Goal: Task Accomplishment & Management: Manage account settings

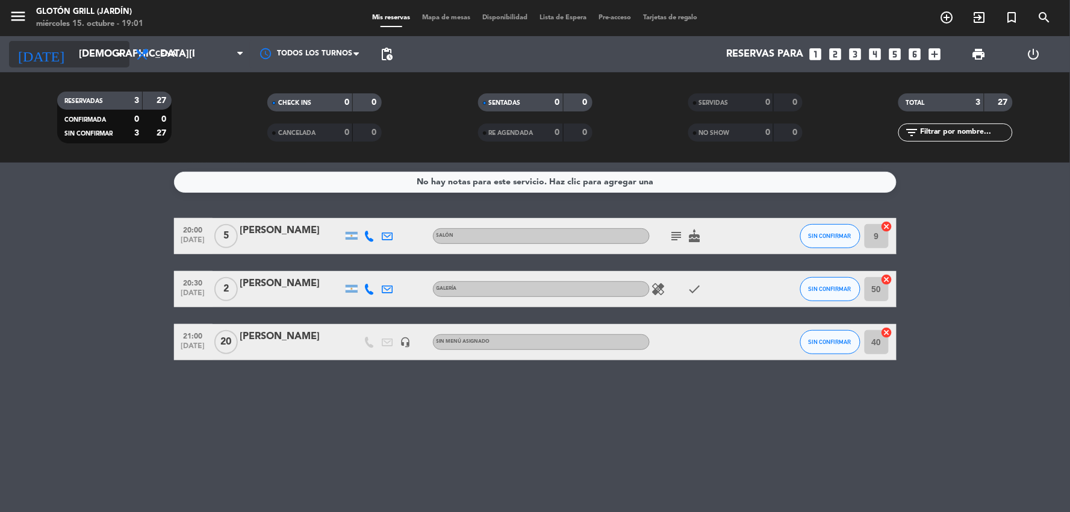
click at [121, 51] on icon "arrow_drop_down" at bounding box center [119, 54] width 14 height 14
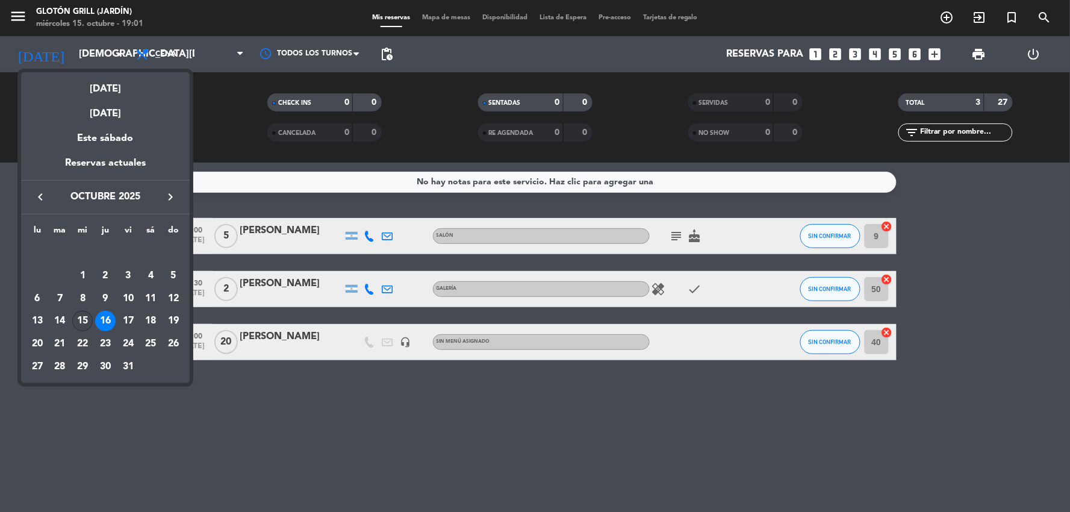
click at [80, 316] on div "15" at bounding box center [82, 321] width 20 height 20
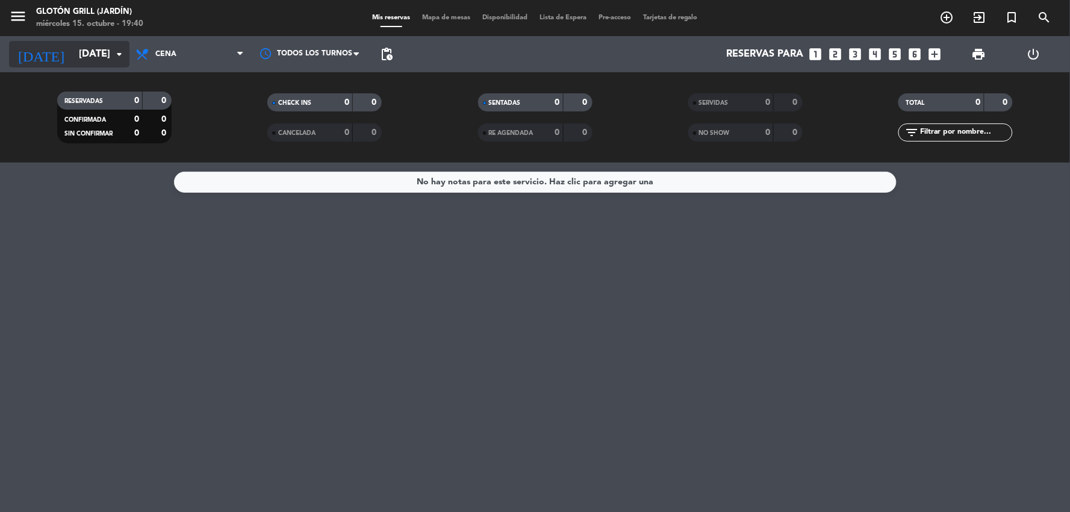
click at [116, 56] on icon "arrow_drop_down" at bounding box center [119, 54] width 14 height 14
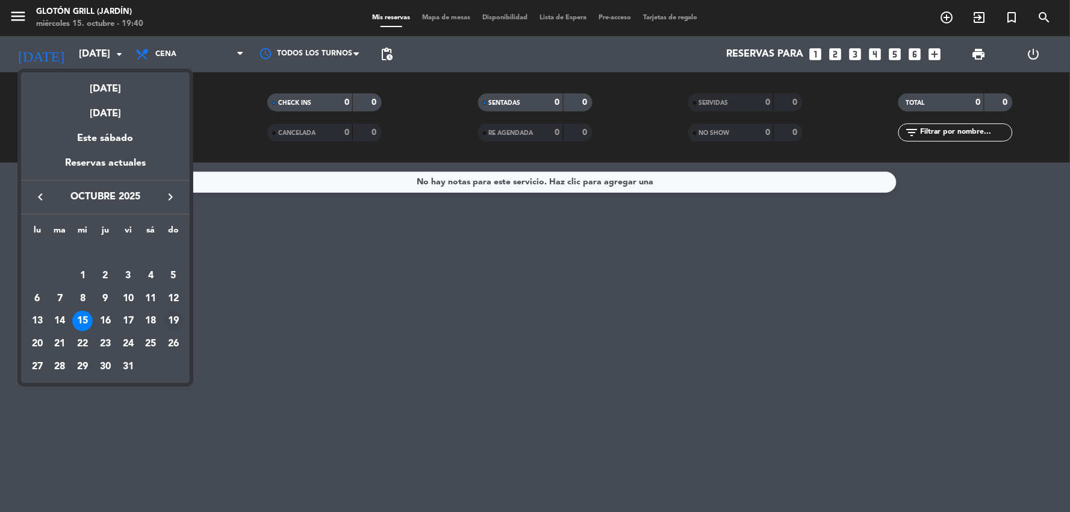
click at [178, 322] on div "19" at bounding box center [173, 321] width 20 height 20
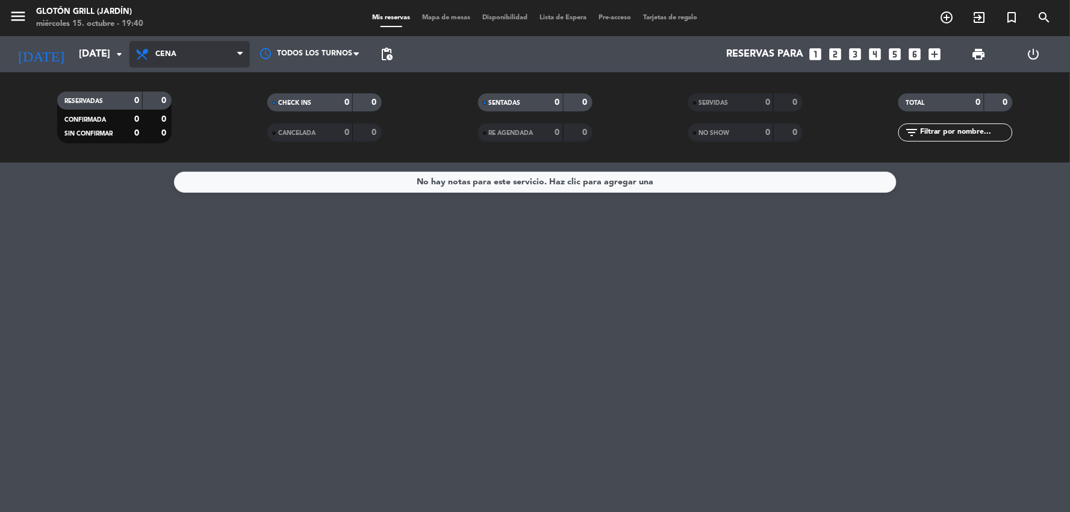
click at [239, 52] on icon at bounding box center [239, 54] width 5 height 10
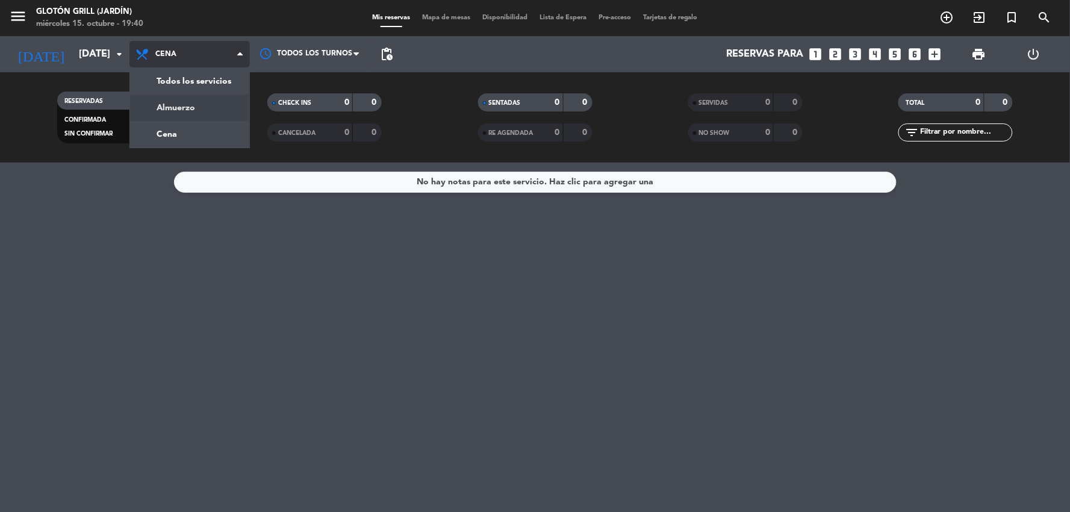
click at [201, 105] on div "menu Glotón Grill (Jardín) [DATE] 15. octubre - 19:40 Mis reservas Mapa de mesa…" at bounding box center [535, 81] width 1070 height 163
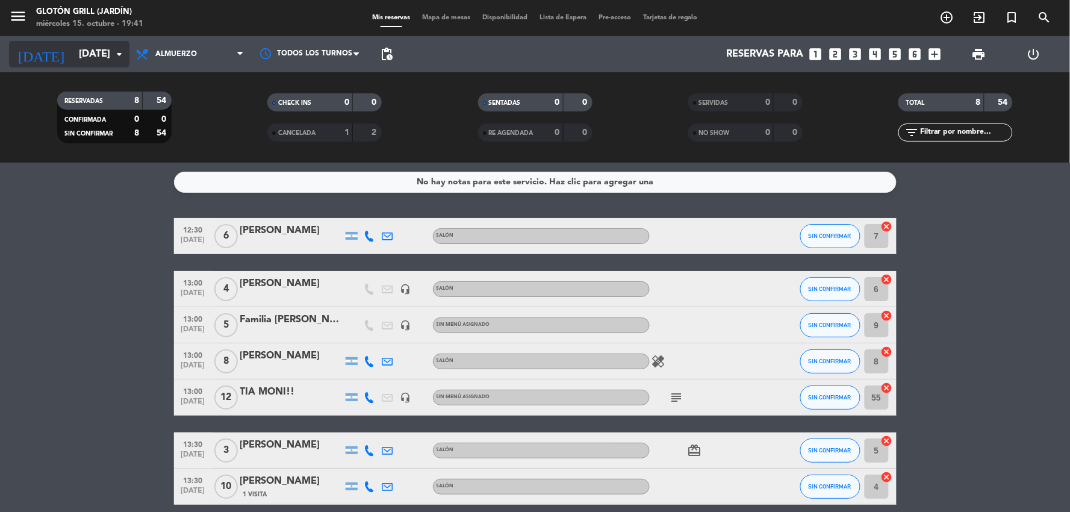
click at [99, 46] on input "[DATE]" at bounding box center [137, 54] width 128 height 23
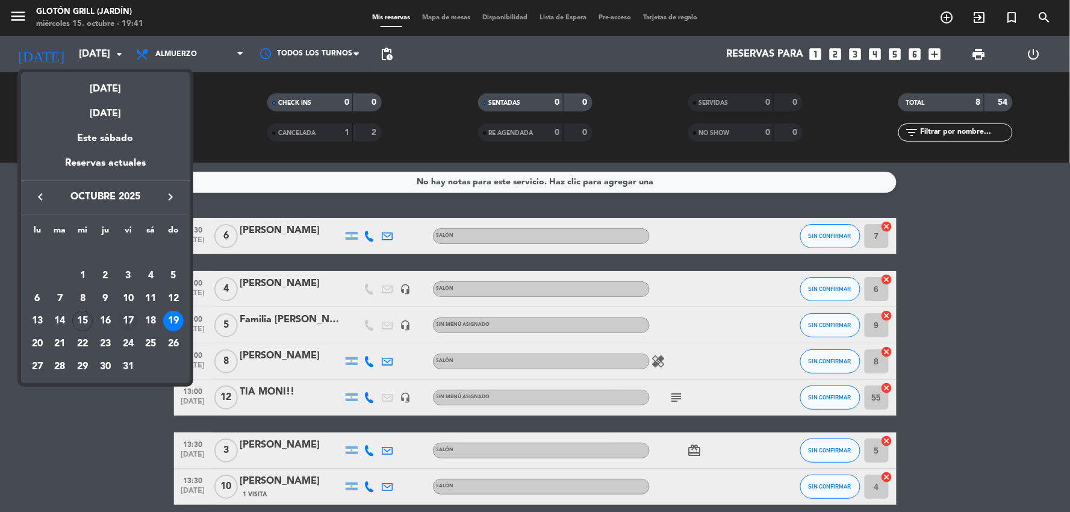
click at [127, 320] on div "17" at bounding box center [128, 321] width 20 height 20
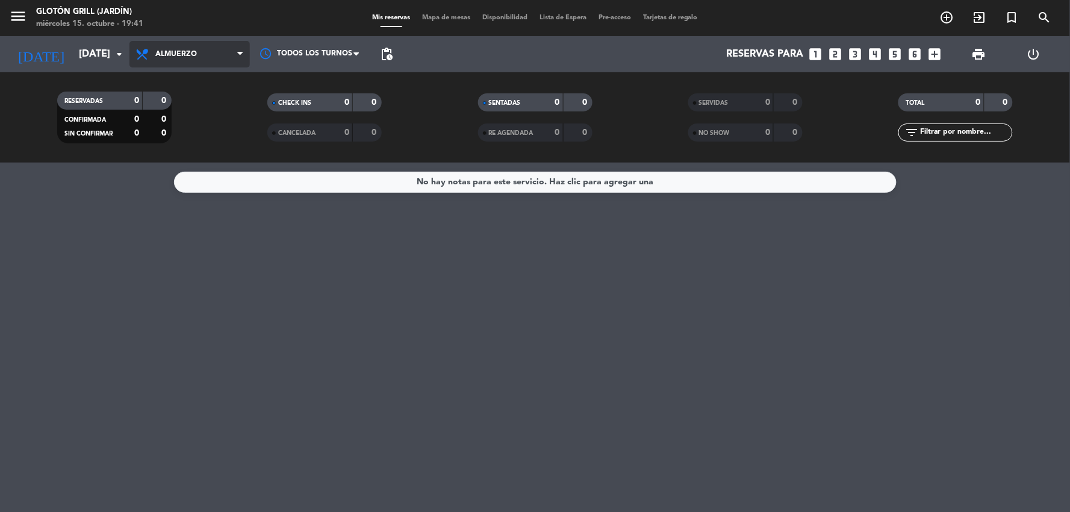
click at [199, 60] on span "Almuerzo" at bounding box center [189, 54] width 120 height 26
click at [182, 132] on div "menu Glotón Grill (Jardín) [DATE] 15. octubre - 19:41 Mis reservas Mapa de mesa…" at bounding box center [535, 81] width 1070 height 163
click at [117, 51] on icon "arrow_drop_down" at bounding box center [119, 54] width 14 height 14
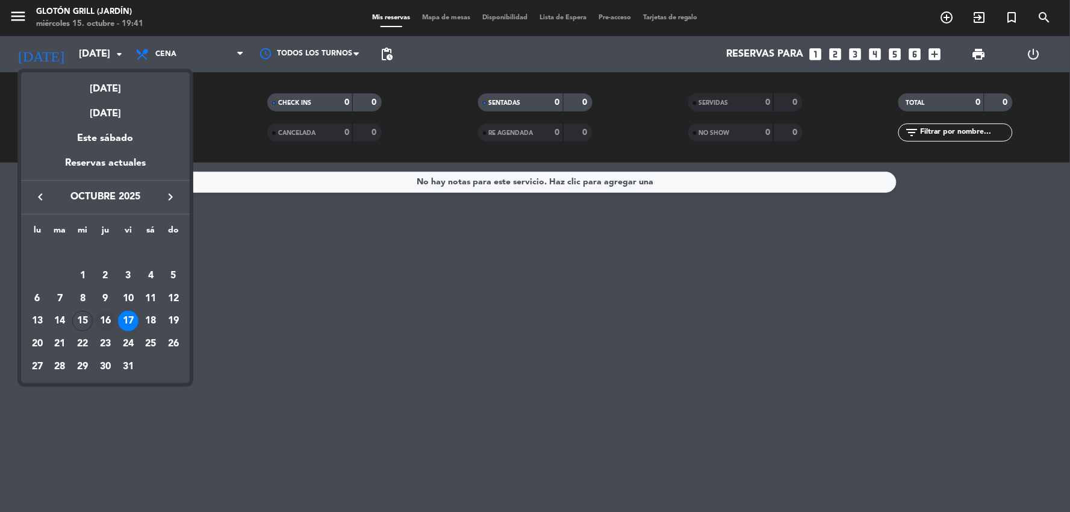
click at [106, 324] on div "16" at bounding box center [105, 321] width 20 height 20
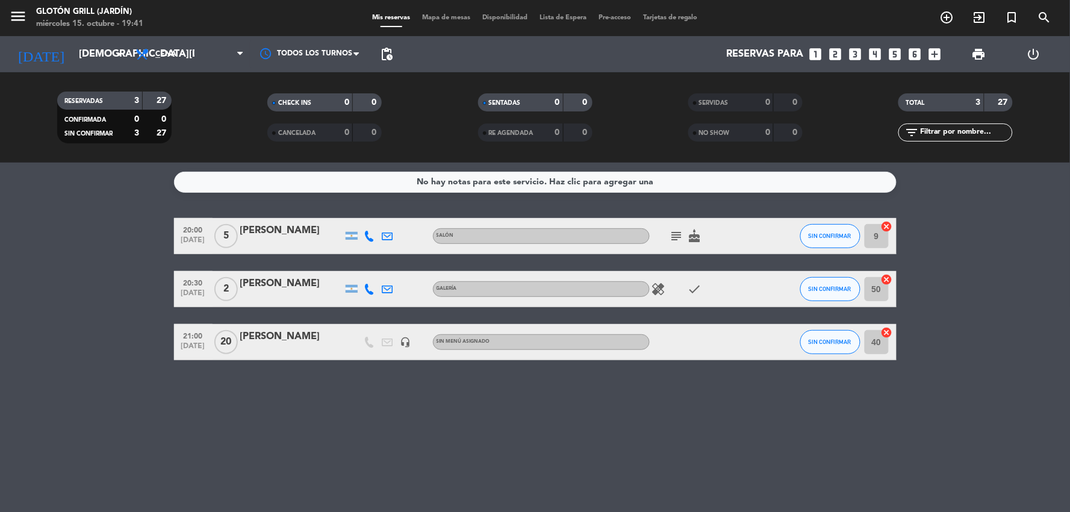
drag, startPoint x: 202, startPoint y: 335, endPoint x: 517, endPoint y: 459, distance: 338.1
click at [521, 461] on div "No hay notas para este servicio. Haz clic para agregar una 20:00 [DATE] 5 [PERS…" at bounding box center [535, 337] width 1070 height 349
click at [491, 440] on div "No hay notas para este servicio. Haz clic para agregar una 20:00 [DATE] 5 [PERS…" at bounding box center [535, 337] width 1070 height 349
click at [408, 341] on icon "headset_mic" at bounding box center [405, 342] width 11 height 11
click at [405, 375] on div "No hay notas para este servicio. Haz clic para agregar una 20:00 [DATE] 5 [PERS…" at bounding box center [535, 337] width 1070 height 349
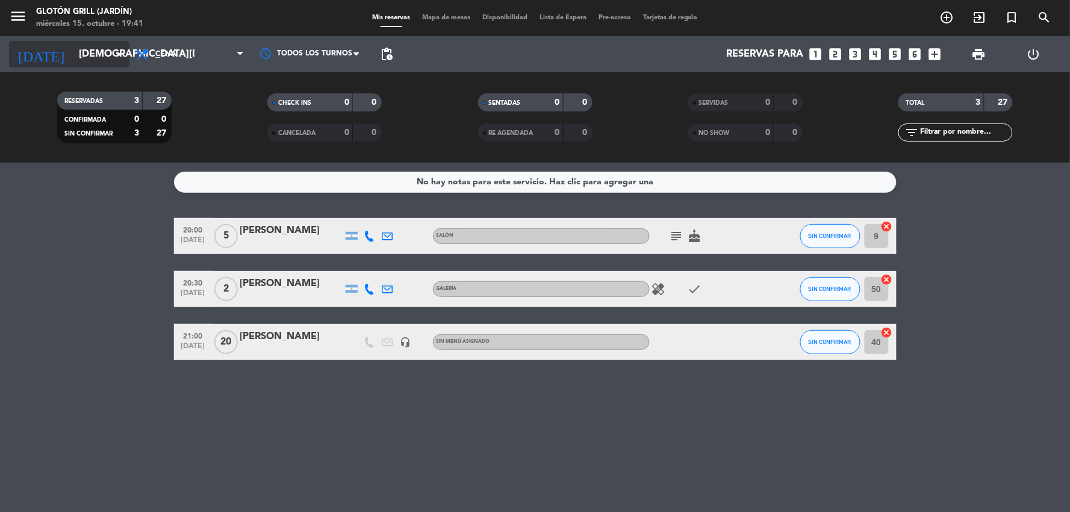
click at [117, 53] on icon "arrow_drop_down" at bounding box center [119, 54] width 14 height 14
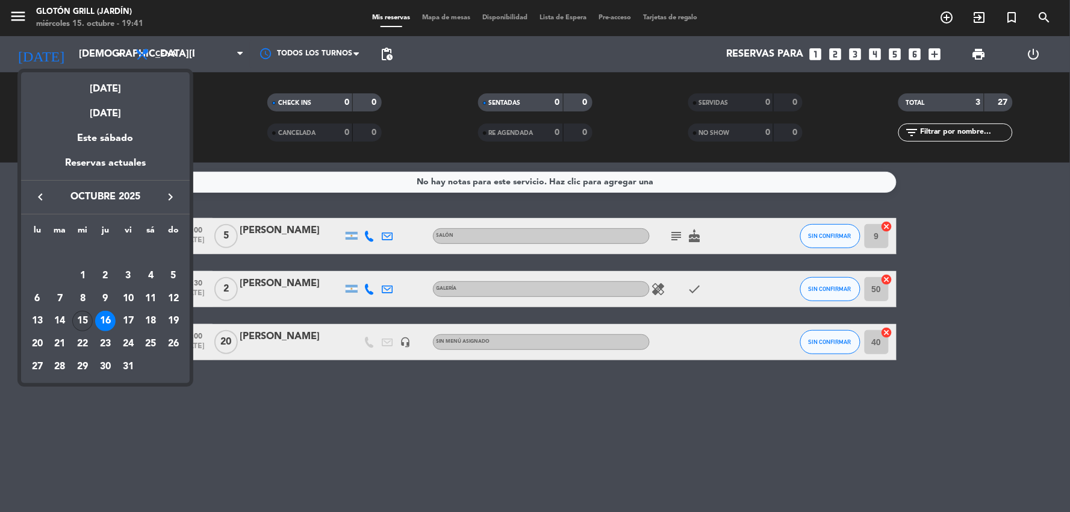
click at [89, 318] on div "15" at bounding box center [82, 321] width 20 height 20
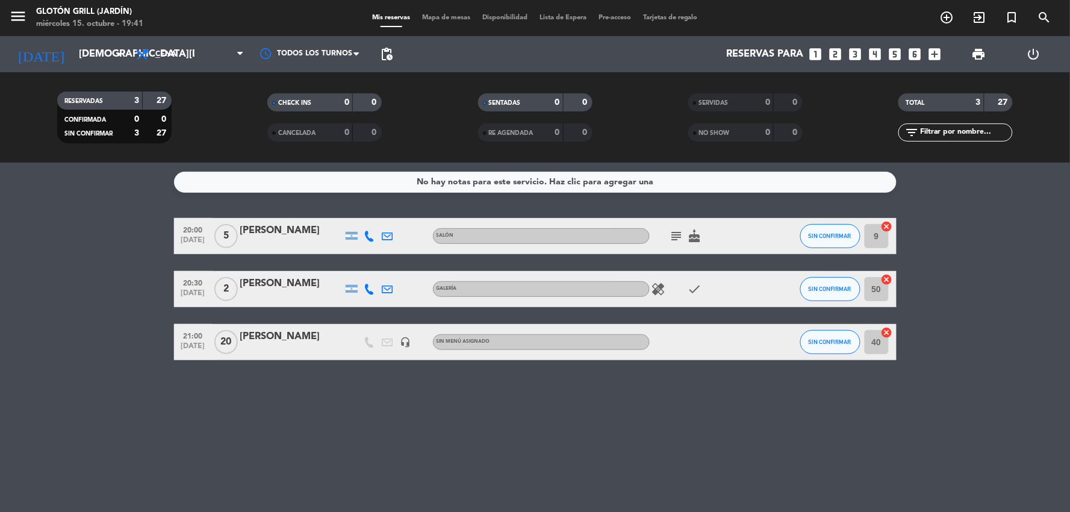
type input "[DATE]"
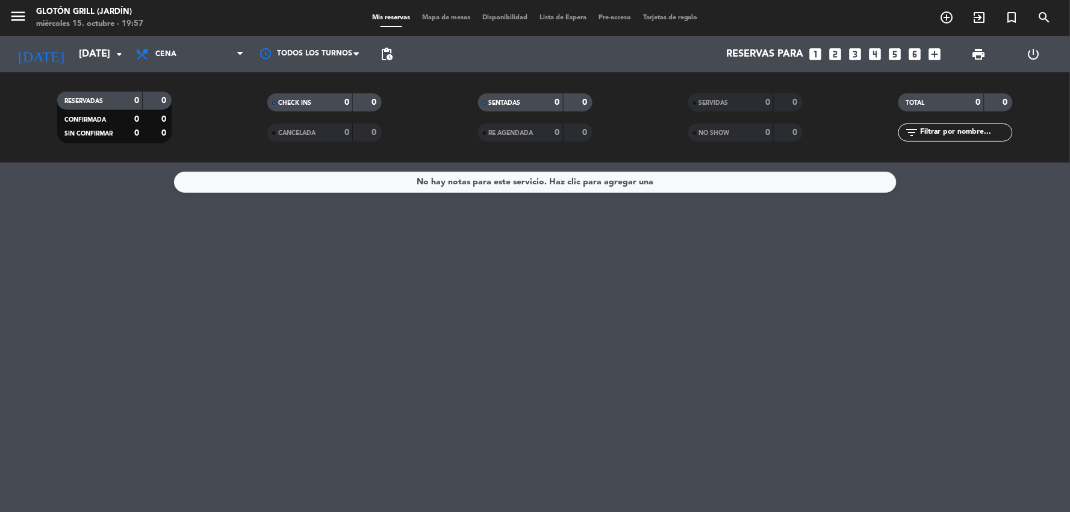
click at [135, 282] on div "No hay notas para este servicio. Haz clic para agregar una" at bounding box center [535, 337] width 1070 height 349
